Goal: Task Accomplishment & Management: Manage account settings

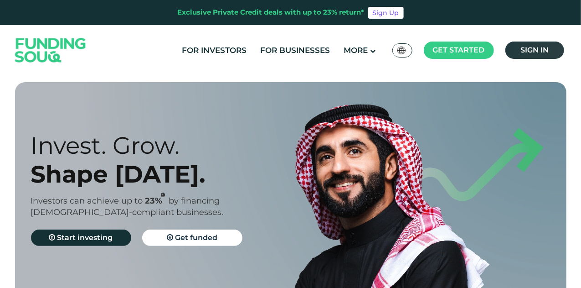
click at [532, 52] on span "Sign in" at bounding box center [534, 50] width 28 height 9
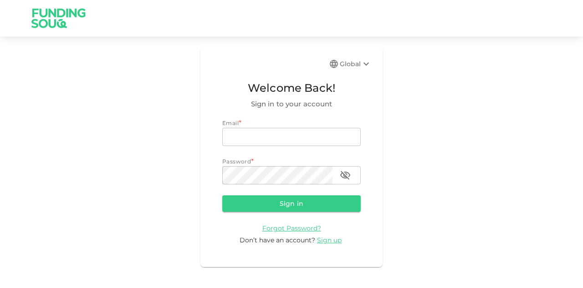
type input "mohanad.y.yasin@hotmail.com"
drag, startPoint x: 287, startPoint y: 188, endPoint x: 287, endPoint y: 200, distance: 11.4
click at [287, 189] on form "Email * email mohanad.y.yasin@hotmail.com email Password * password password Si…" at bounding box center [291, 181] width 139 height 126
click at [287, 200] on button "Sign in" at bounding box center [291, 203] width 139 height 16
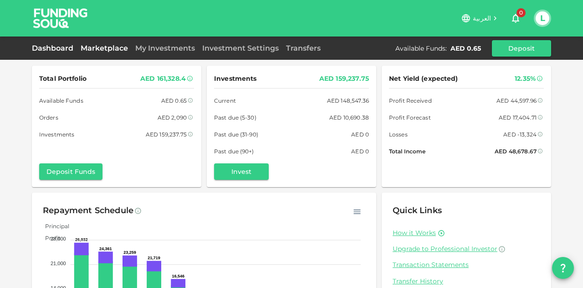
click at [100, 49] on link "Marketplace" at bounding box center [104, 48] width 55 height 9
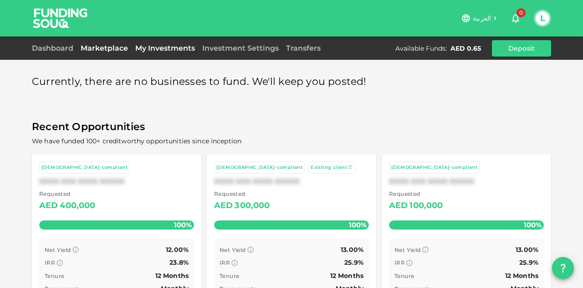
click at [156, 49] on link "My Investments" at bounding box center [165, 48] width 67 height 9
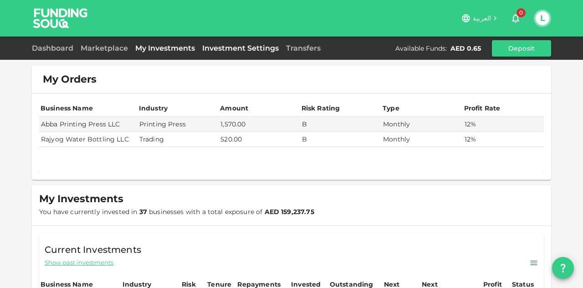
click at [222, 52] on link "Investment Settings" at bounding box center [241, 48] width 84 height 9
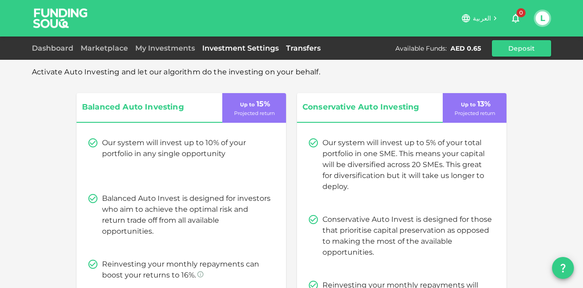
click at [308, 50] on link "Transfers" at bounding box center [304, 48] width 42 height 9
